Goal: Use online tool/utility

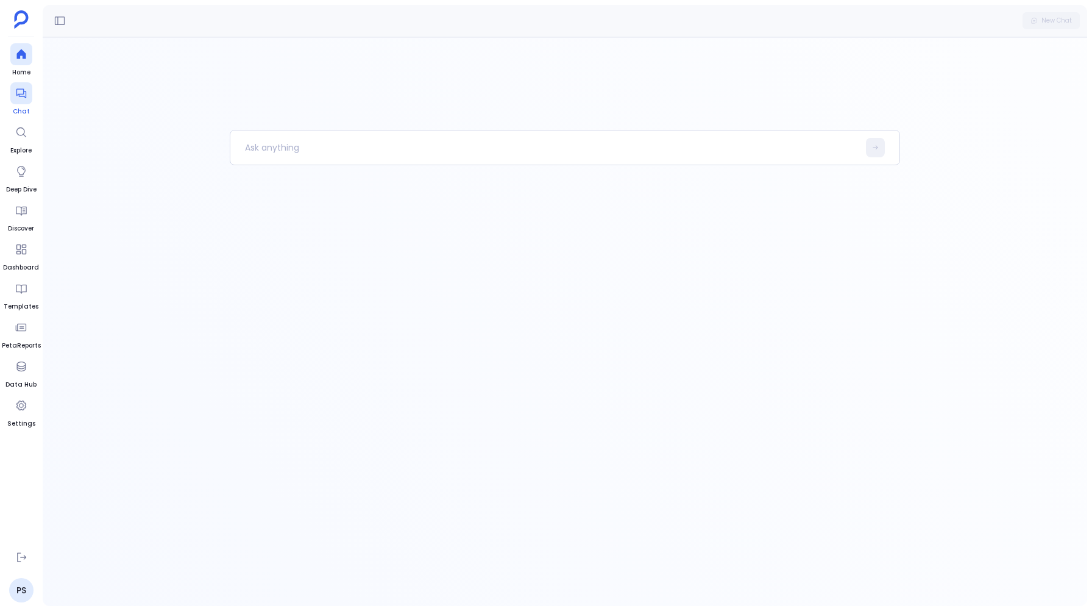
click at [19, 102] on div at bounding box center [21, 93] width 22 height 22
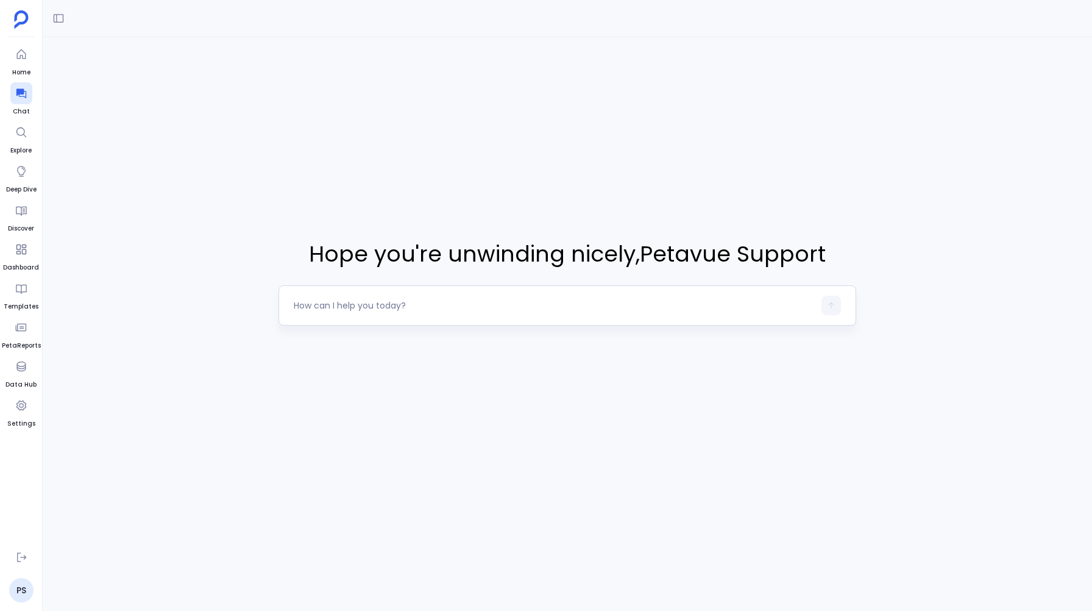
click at [318, 301] on textarea at bounding box center [554, 305] width 520 height 12
type textarea "I want to see all the Key Stakeholder's Engagement Score"
click at [828, 308] on icon "button" at bounding box center [831, 305] width 9 height 9
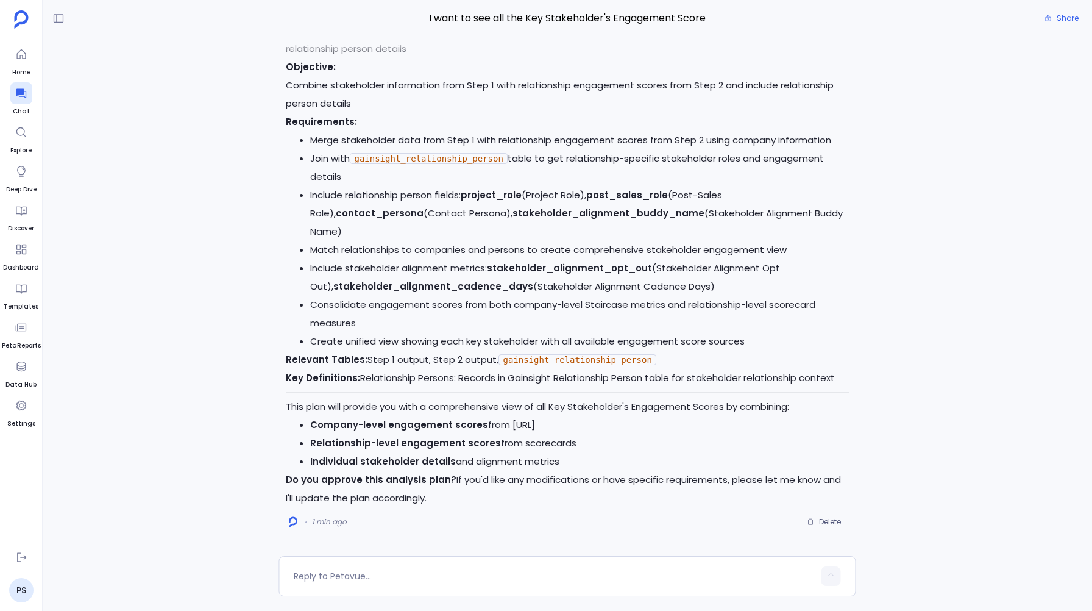
click at [316, 245] on li "Match relationships to companies and persons to create comprehensive stakeholde…" at bounding box center [579, 250] width 538 height 18
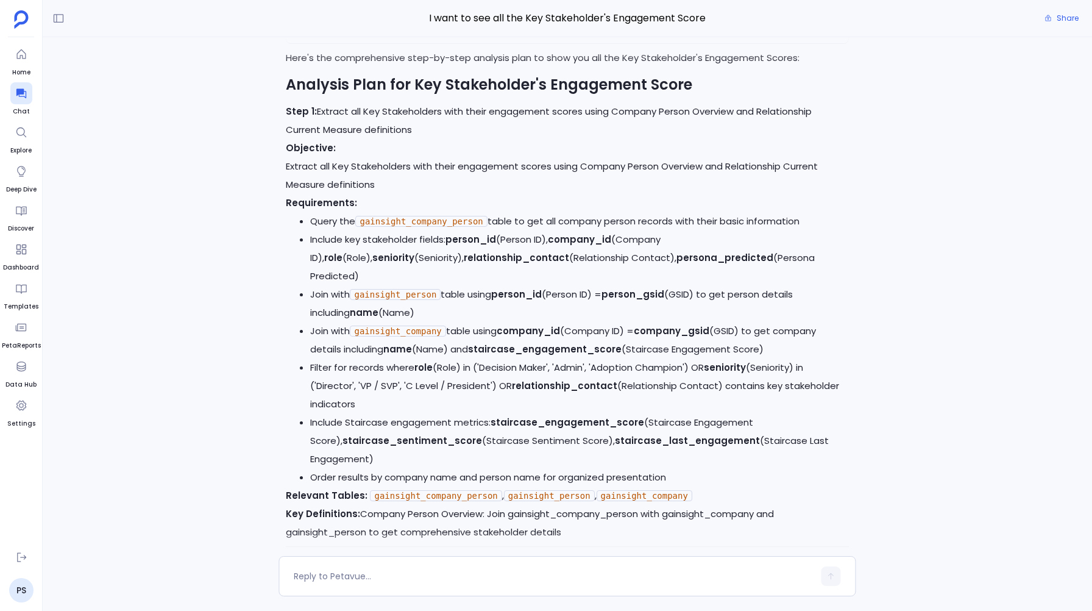
scroll to position [-935, 0]
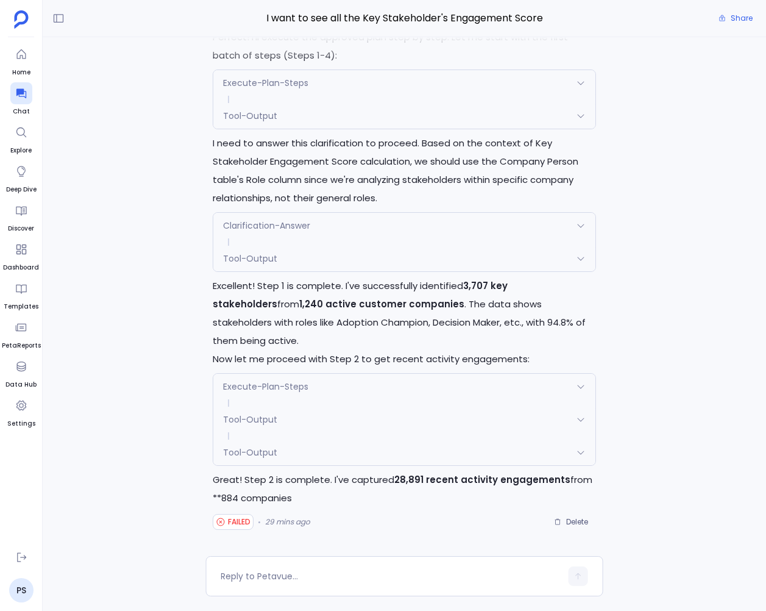
click at [241, 441] on div "Tool-Output" at bounding box center [404, 453] width 382 height 26
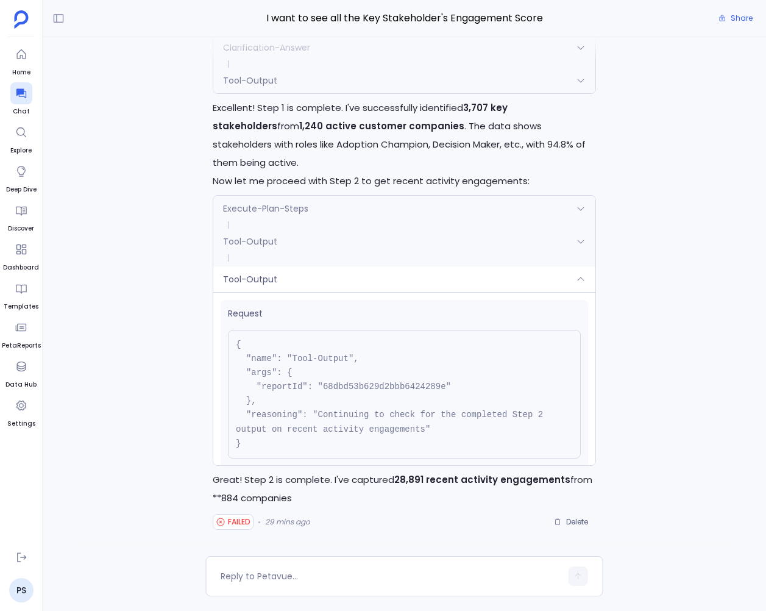
click at [249, 288] on div "Tool-Output" at bounding box center [404, 279] width 382 height 26
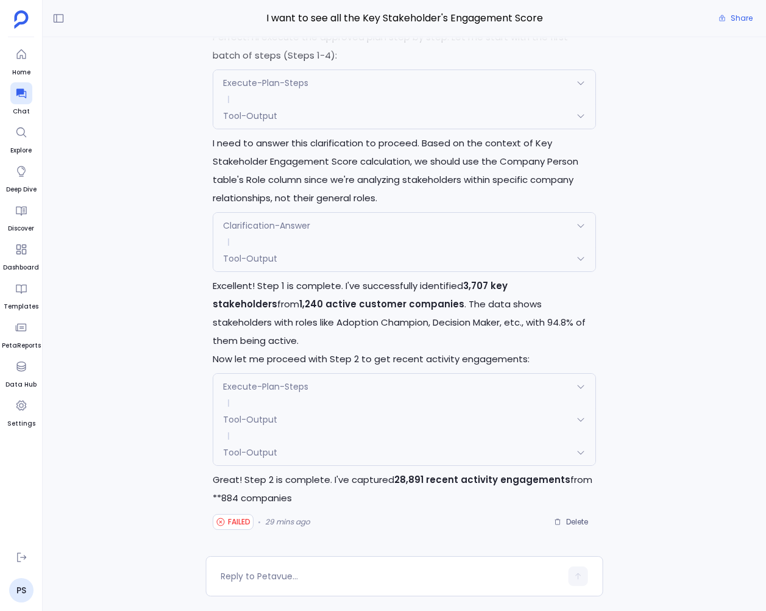
click at [249, 452] on span "Tool-Output" at bounding box center [250, 452] width 54 height 12
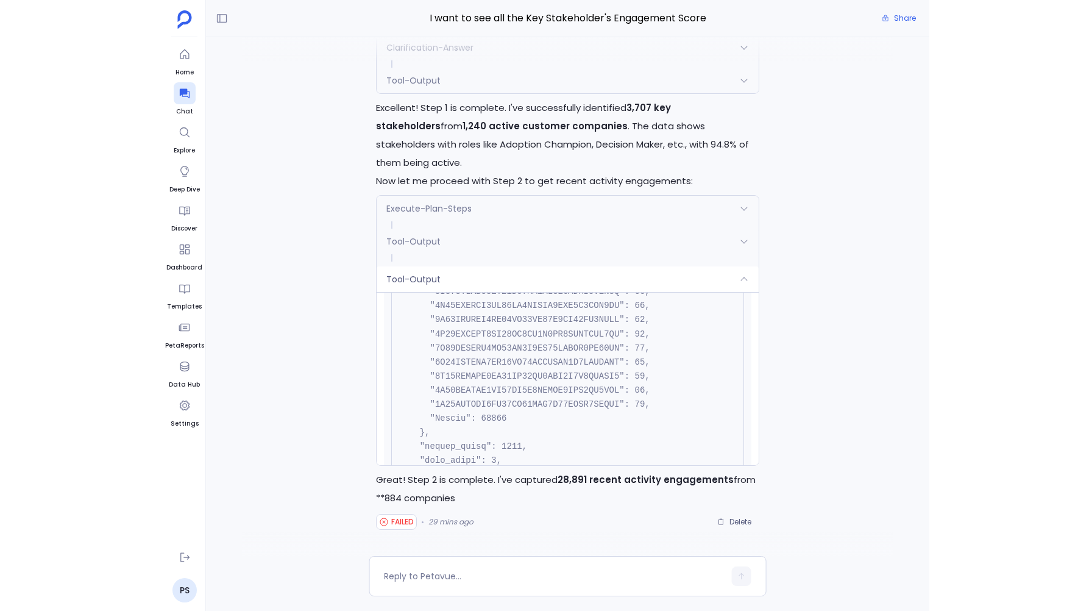
scroll to position [1647, 0]
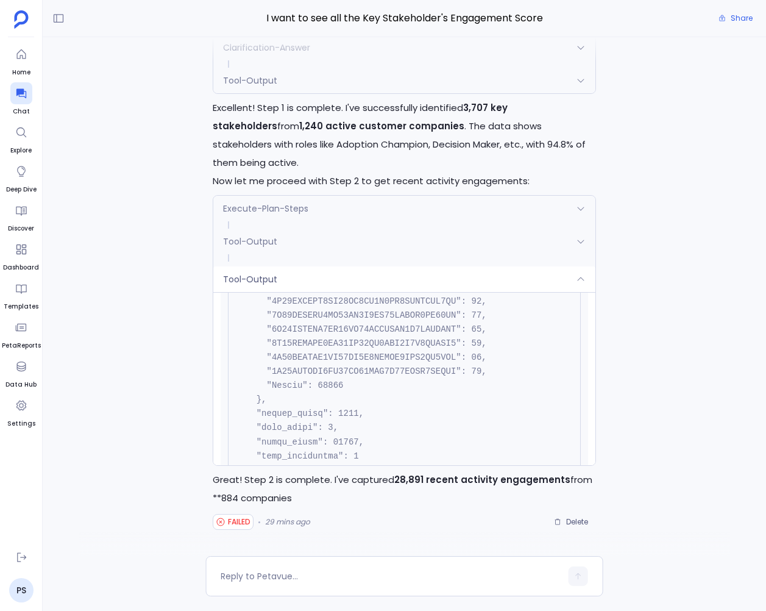
click at [244, 286] on div "Tool-Output" at bounding box center [404, 279] width 382 height 26
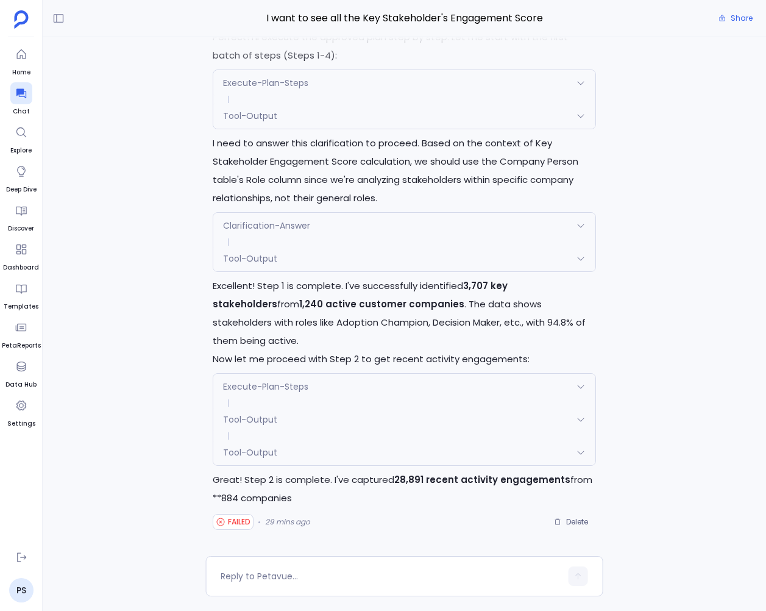
click at [309, 454] on div "Tool-Output" at bounding box center [404, 453] width 382 height 26
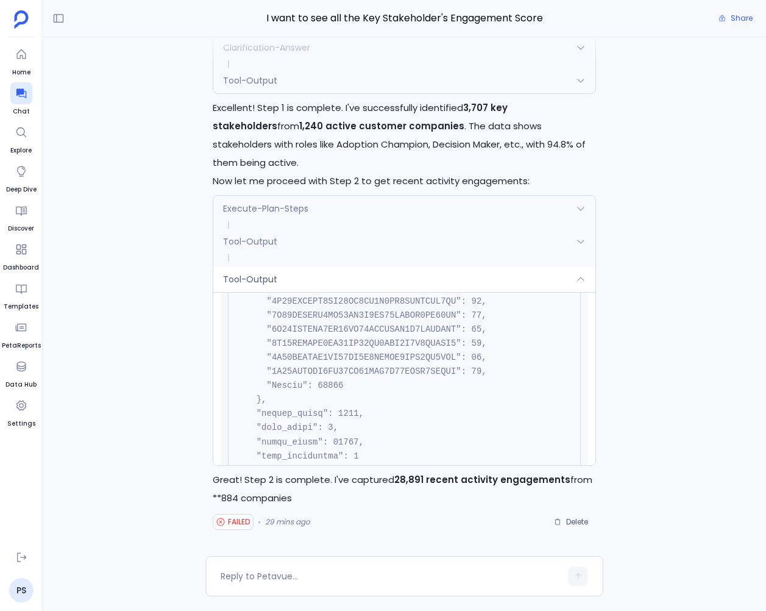
click at [357, 285] on div "Tool-Output" at bounding box center [404, 279] width 382 height 26
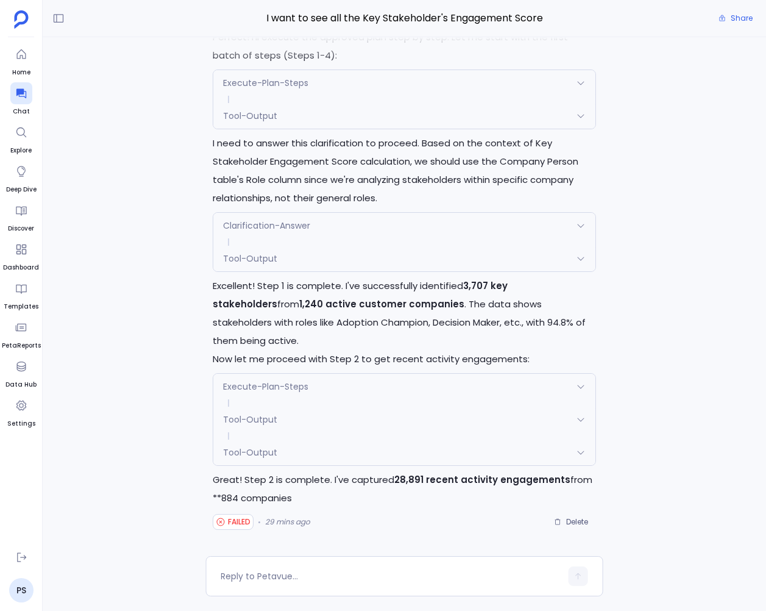
click at [314, 455] on div "Tool-Output" at bounding box center [404, 453] width 382 height 26
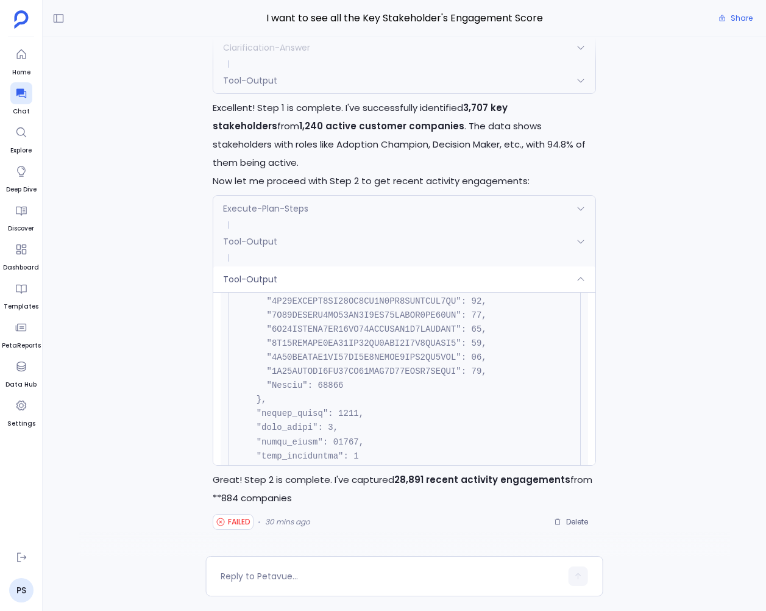
click at [308, 281] on div "Tool-Output" at bounding box center [404, 279] width 382 height 26
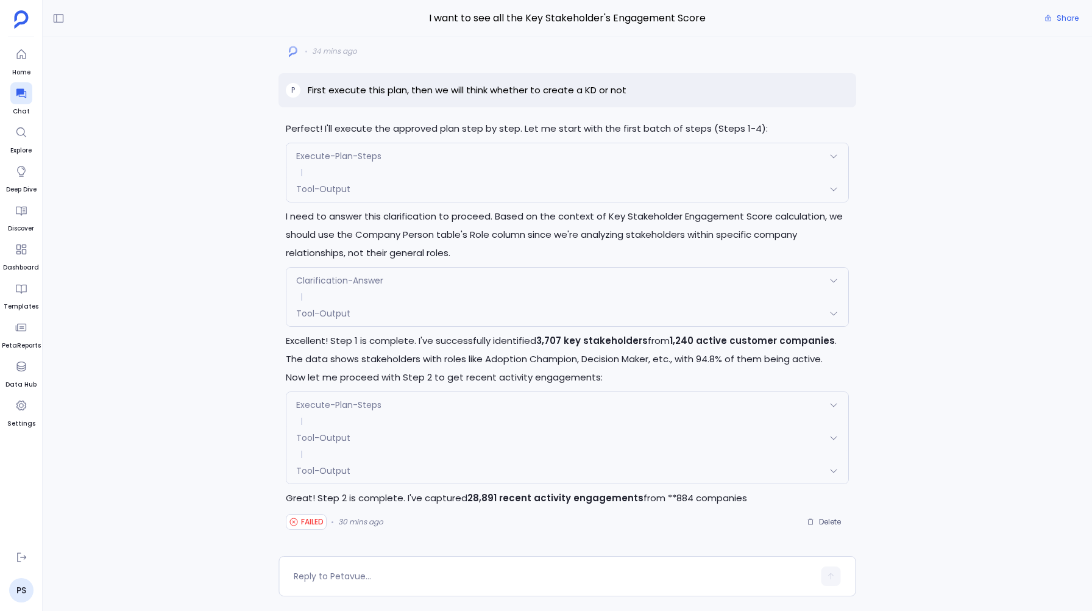
scroll to position [1632, 0]
click at [823, 470] on div "Tool-Output" at bounding box center [567, 471] width 561 height 26
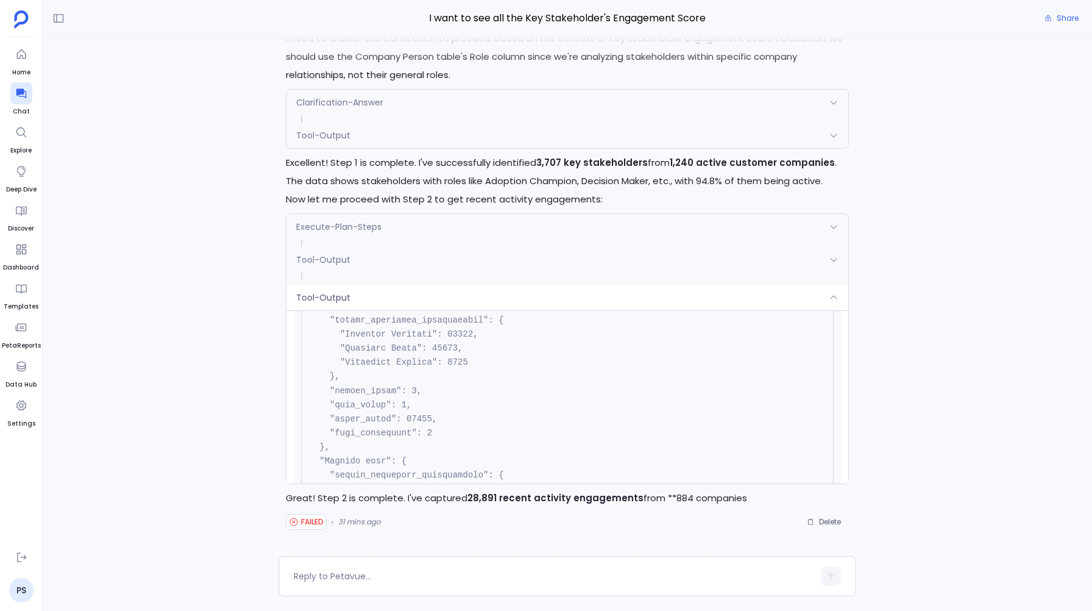
click at [328, 287] on div "Tool-Output" at bounding box center [567, 298] width 561 height 26
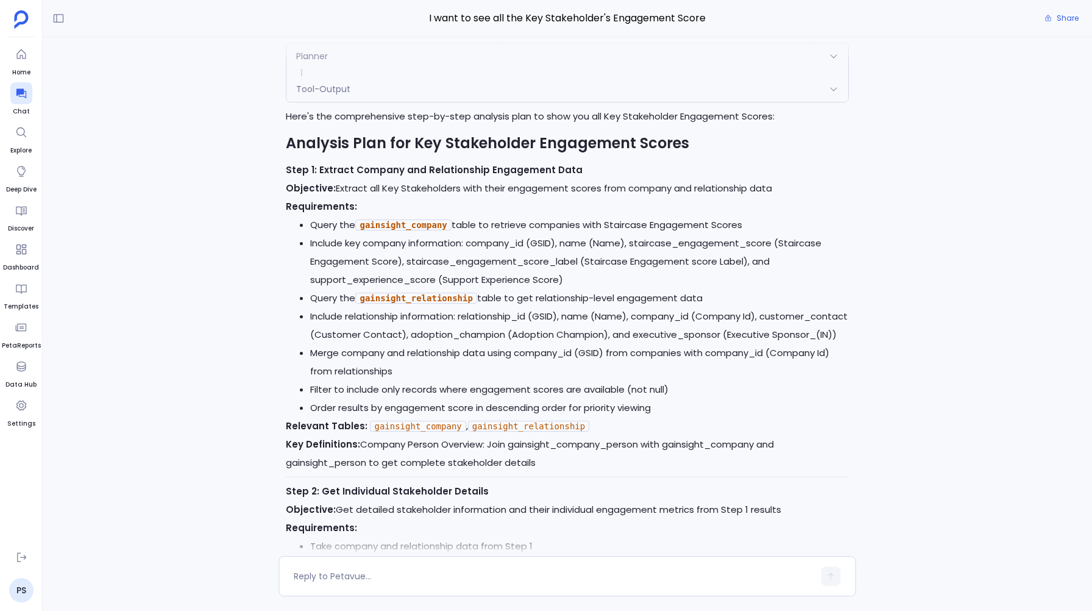
scroll to position [-3554, 0]
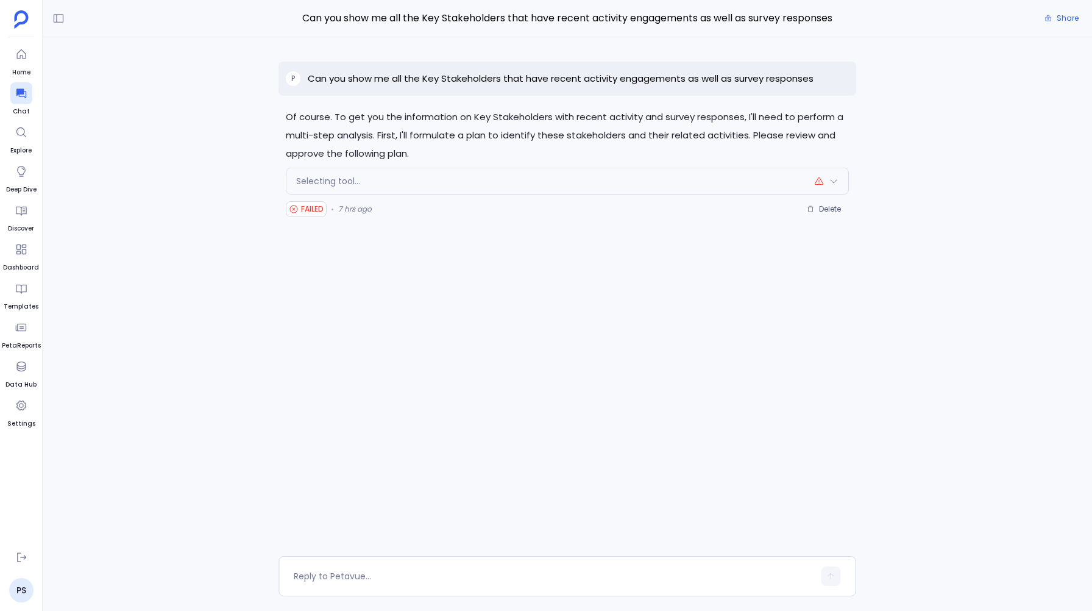
click at [363, 191] on div "Selecting tool..." at bounding box center [567, 181] width 561 height 26
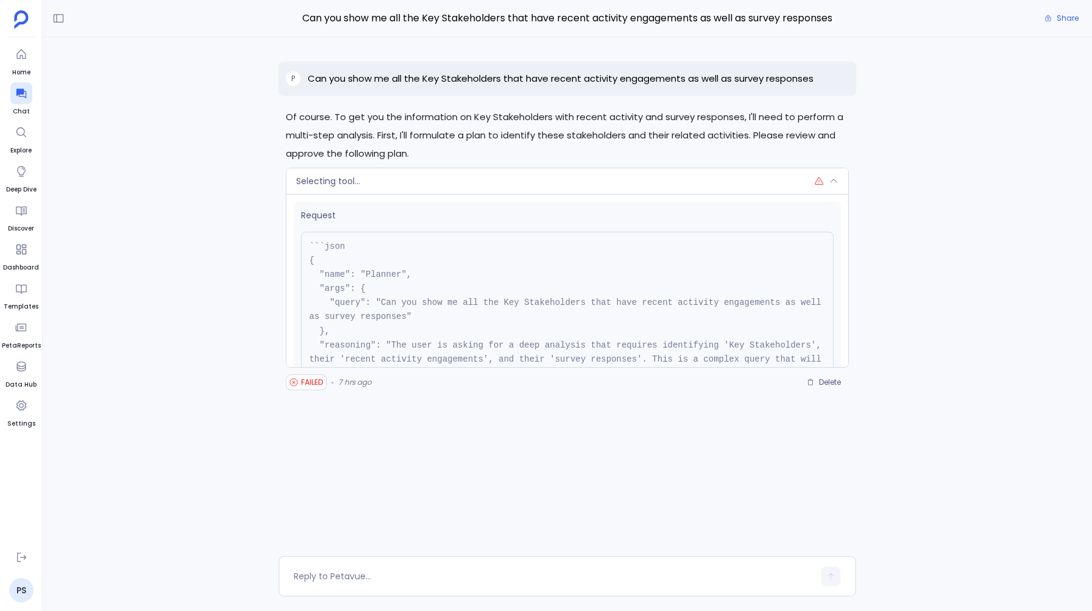
scroll to position [170, 0]
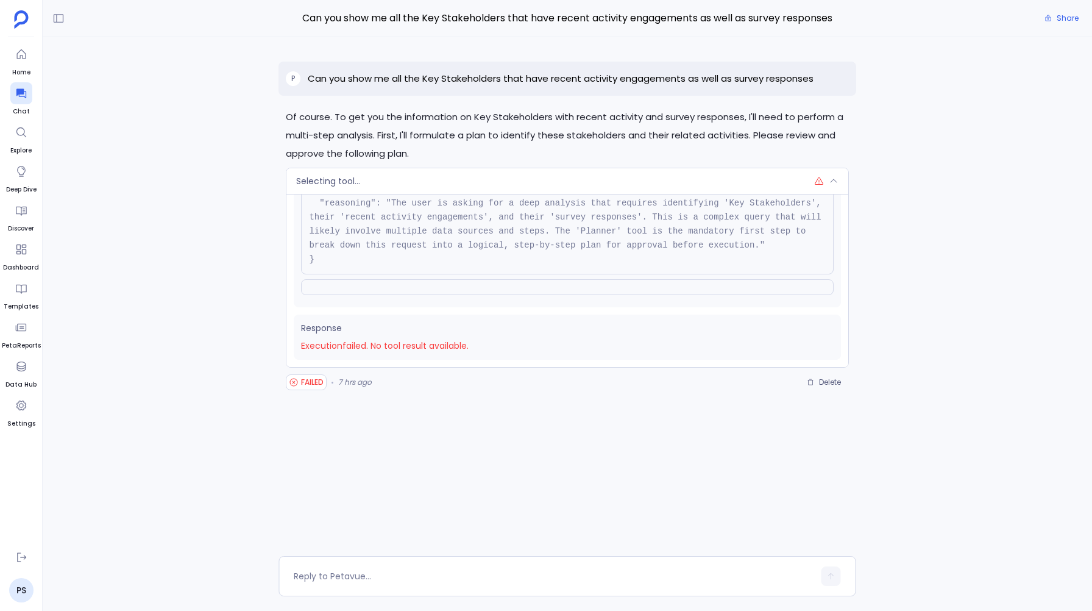
click at [441, 344] on span "Execution failed . No tool result available." at bounding box center [567, 346] width 532 height 13
copy div "Execution failed . No tool result available."
